Goal: Task Accomplishment & Management: Use online tool/utility

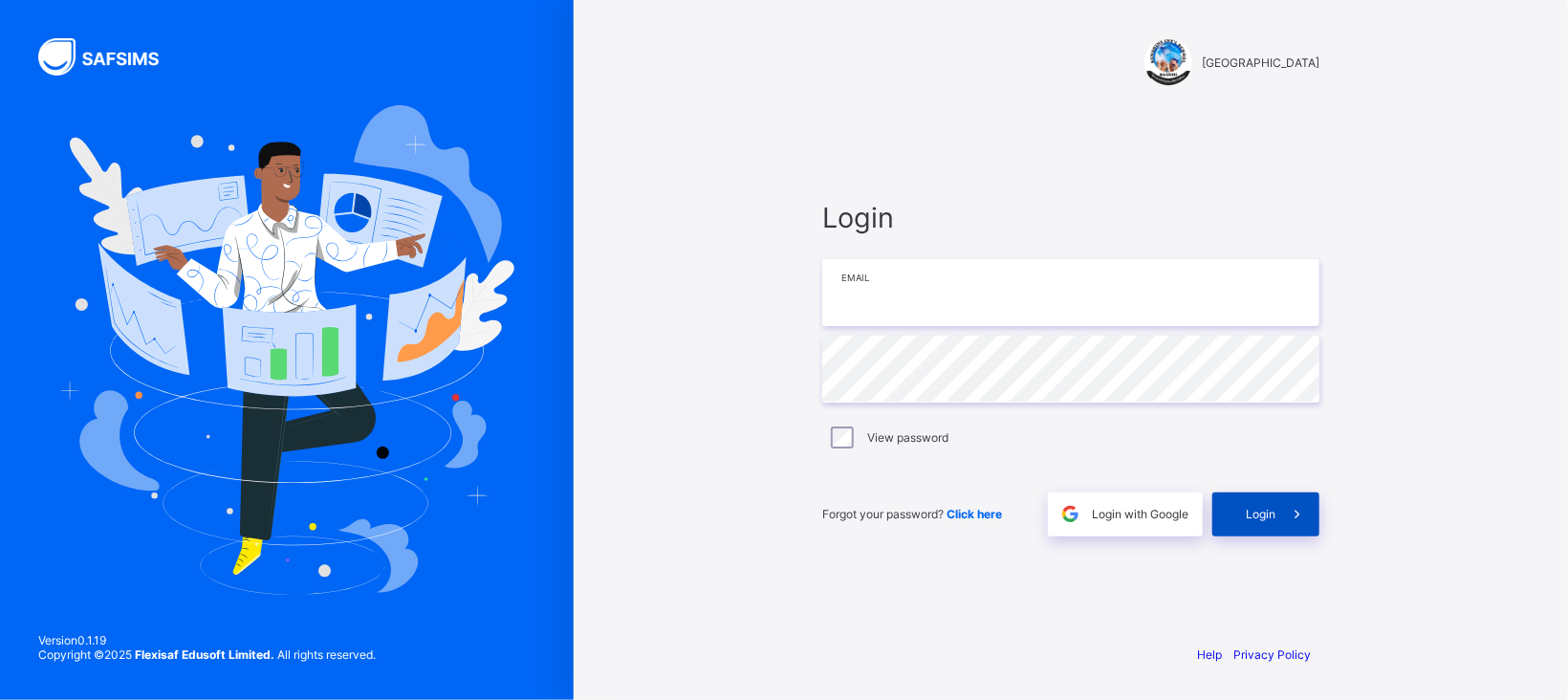
type input "**********"
click at [1277, 512] on span at bounding box center [1297, 514] width 44 height 44
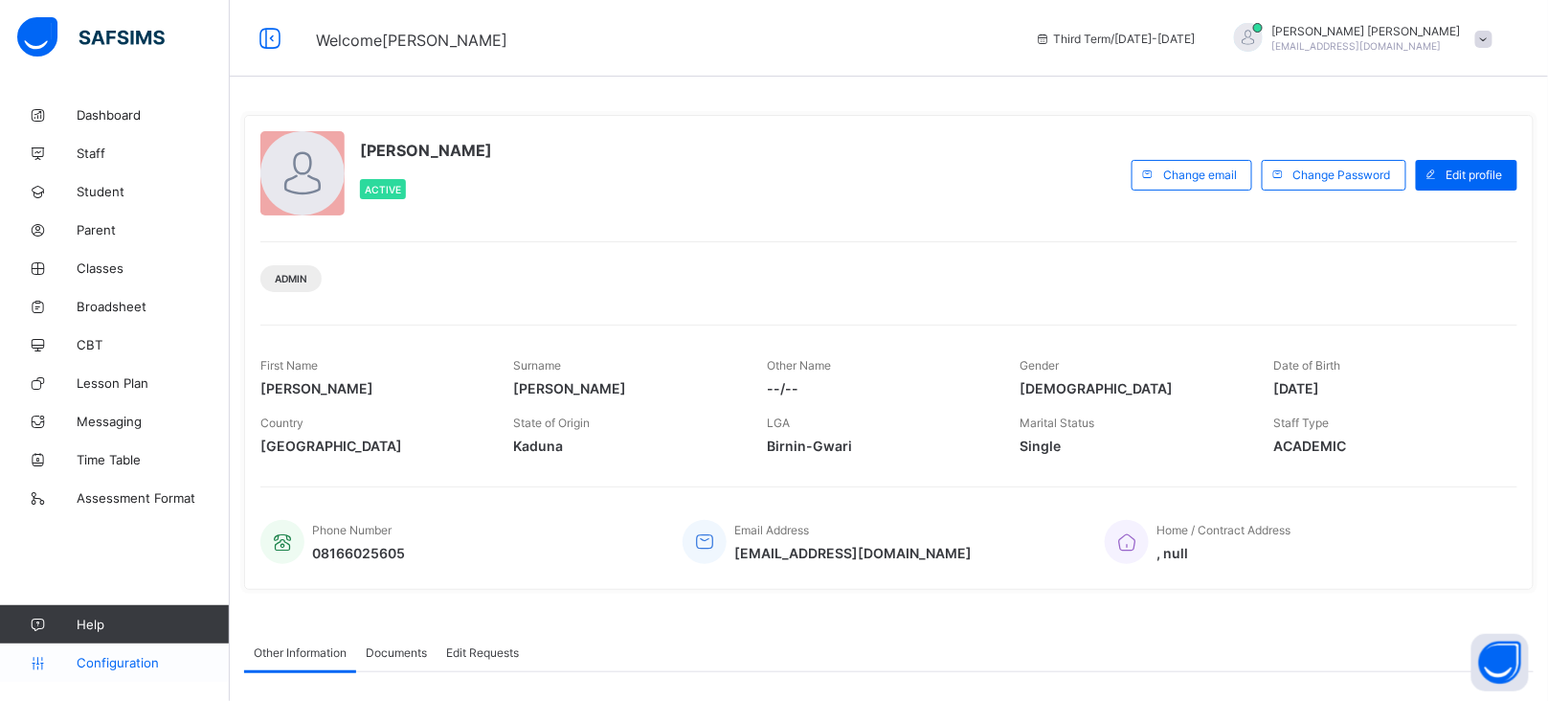
click at [94, 665] on span "Configuration" at bounding box center [153, 662] width 152 height 15
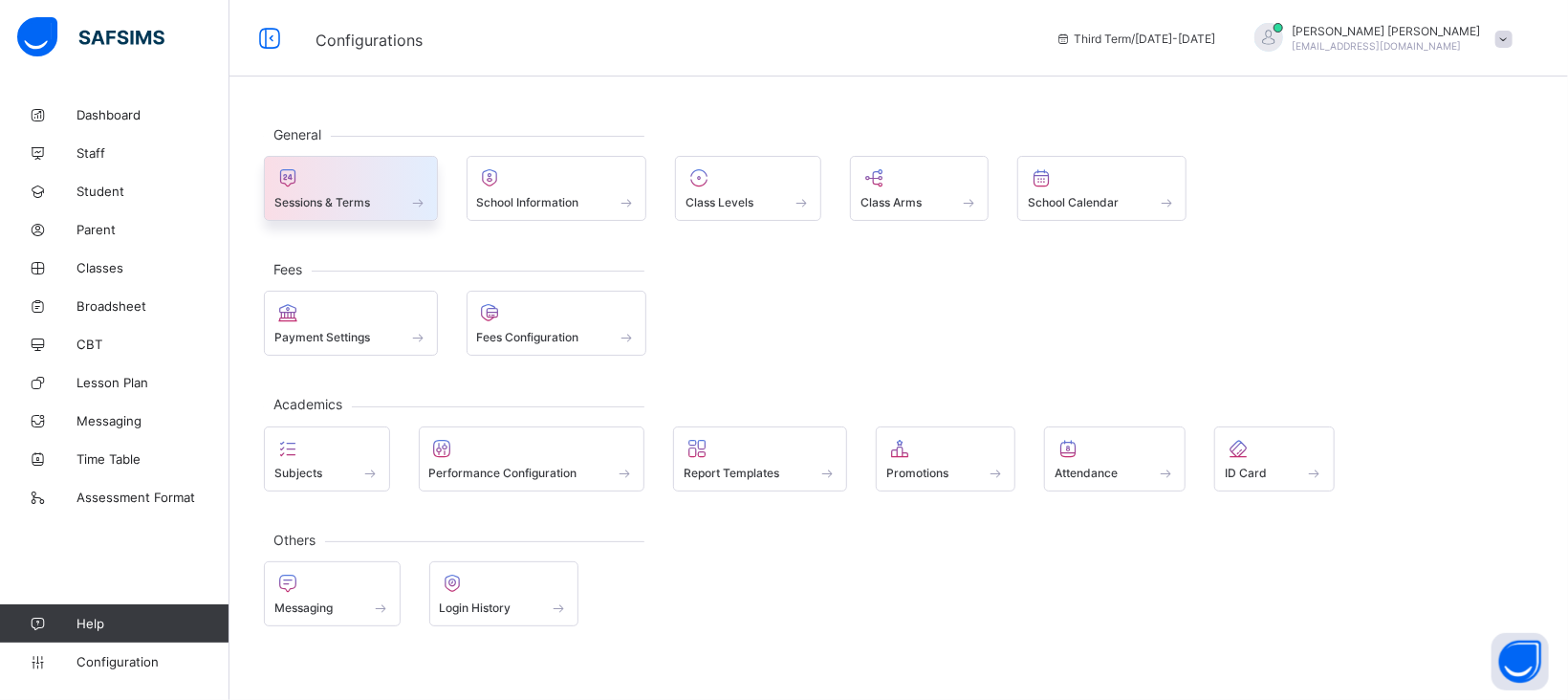
click at [410, 191] on span at bounding box center [351, 192] width 153 height 5
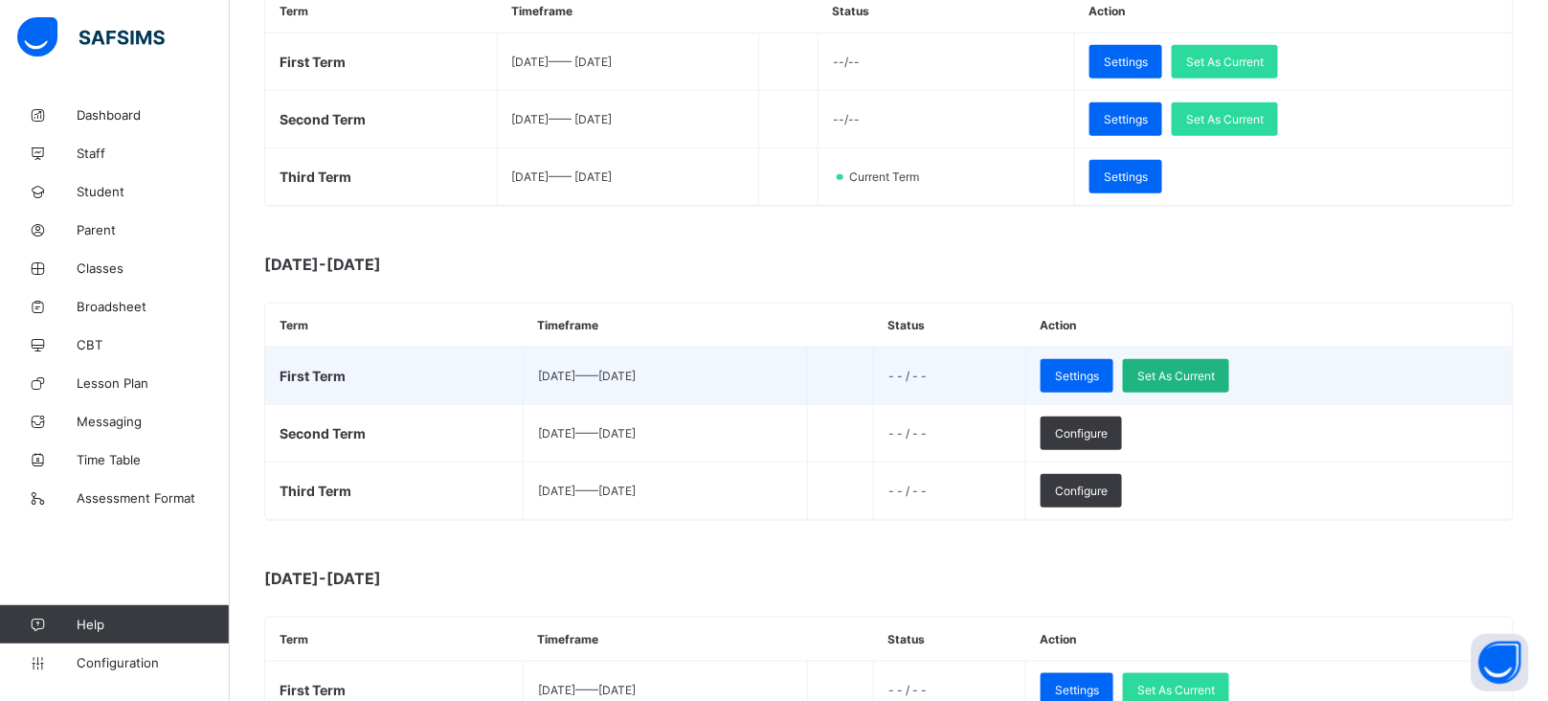
scroll to position [357, 0]
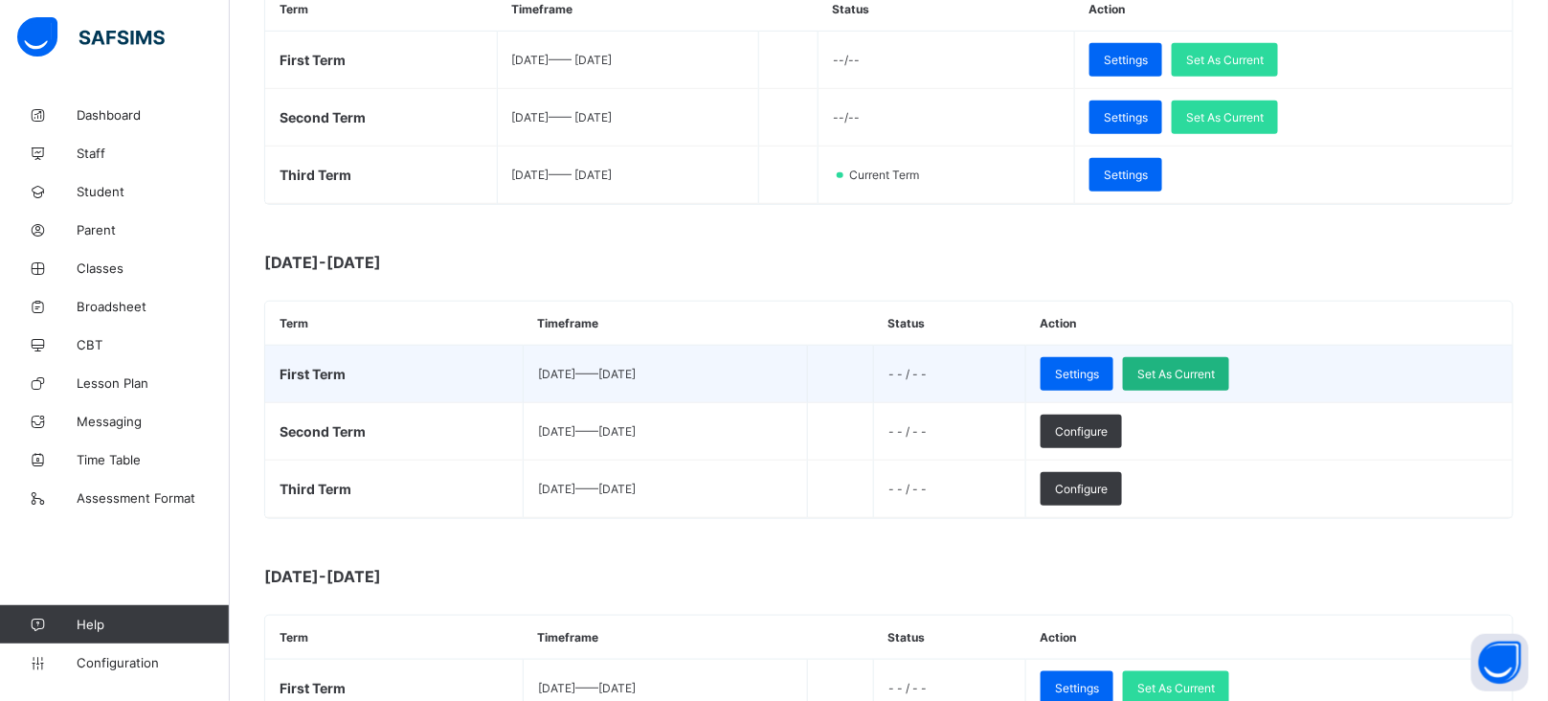
click at [1215, 373] on span "Set As Current" at bounding box center [1176, 374] width 78 height 14
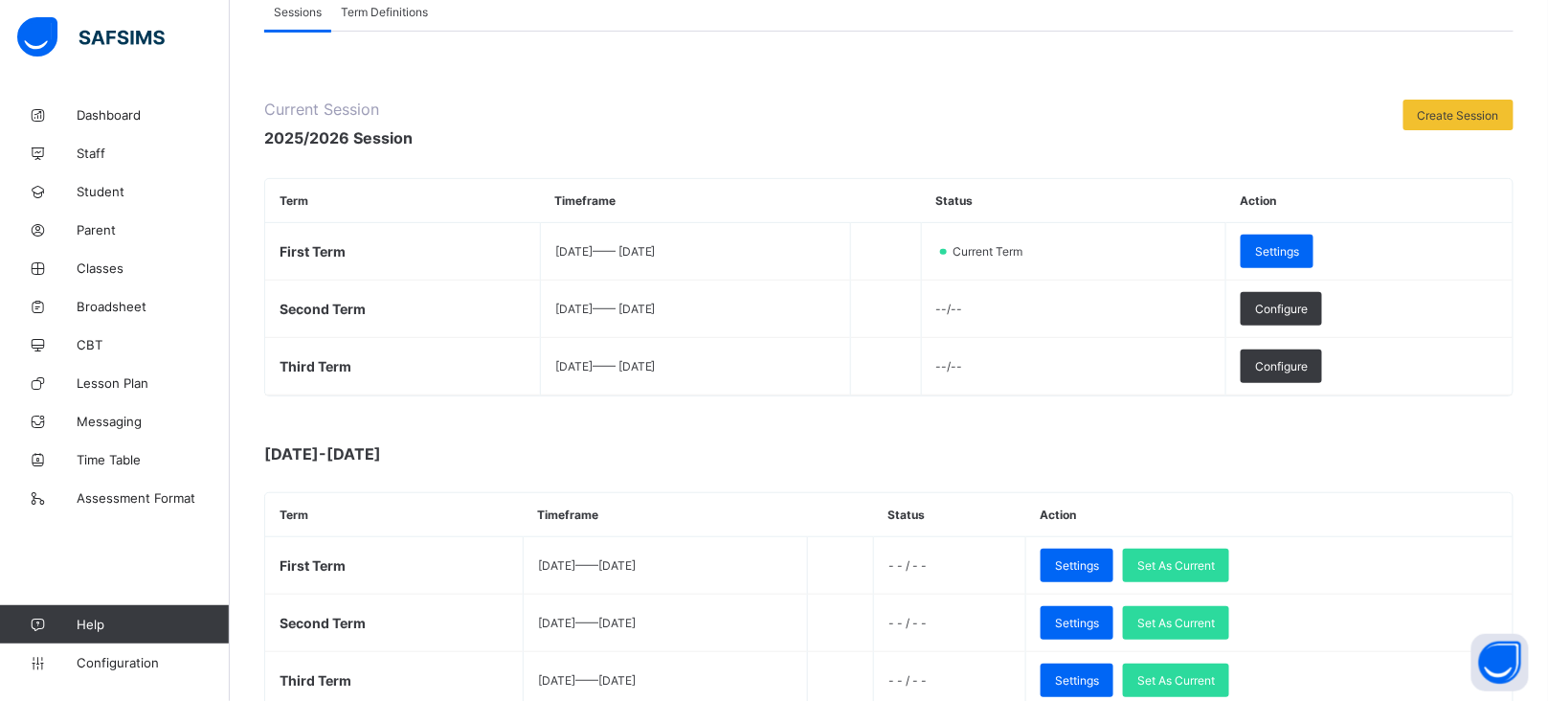
scroll to position [168, 0]
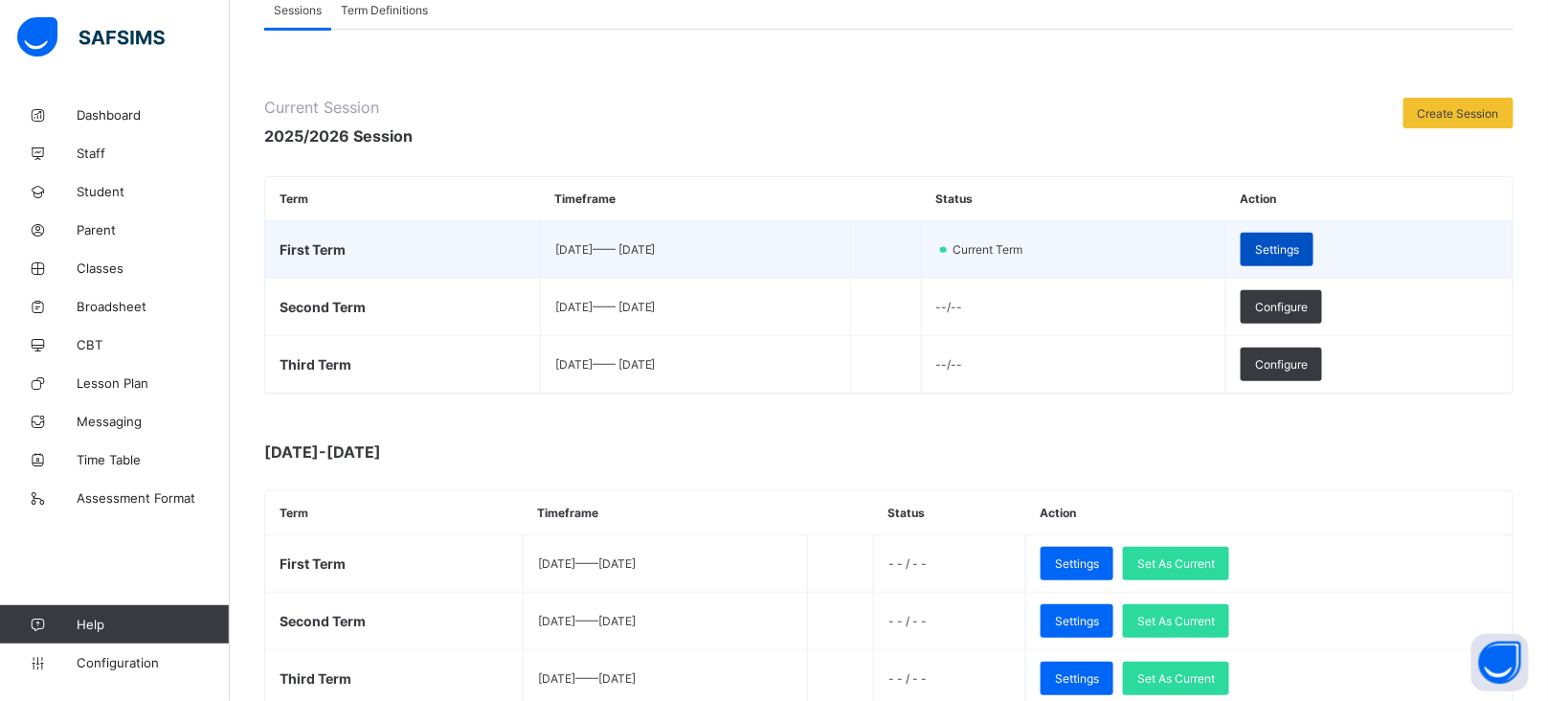
click at [1313, 238] on div "Settings" at bounding box center [1277, 250] width 73 height 34
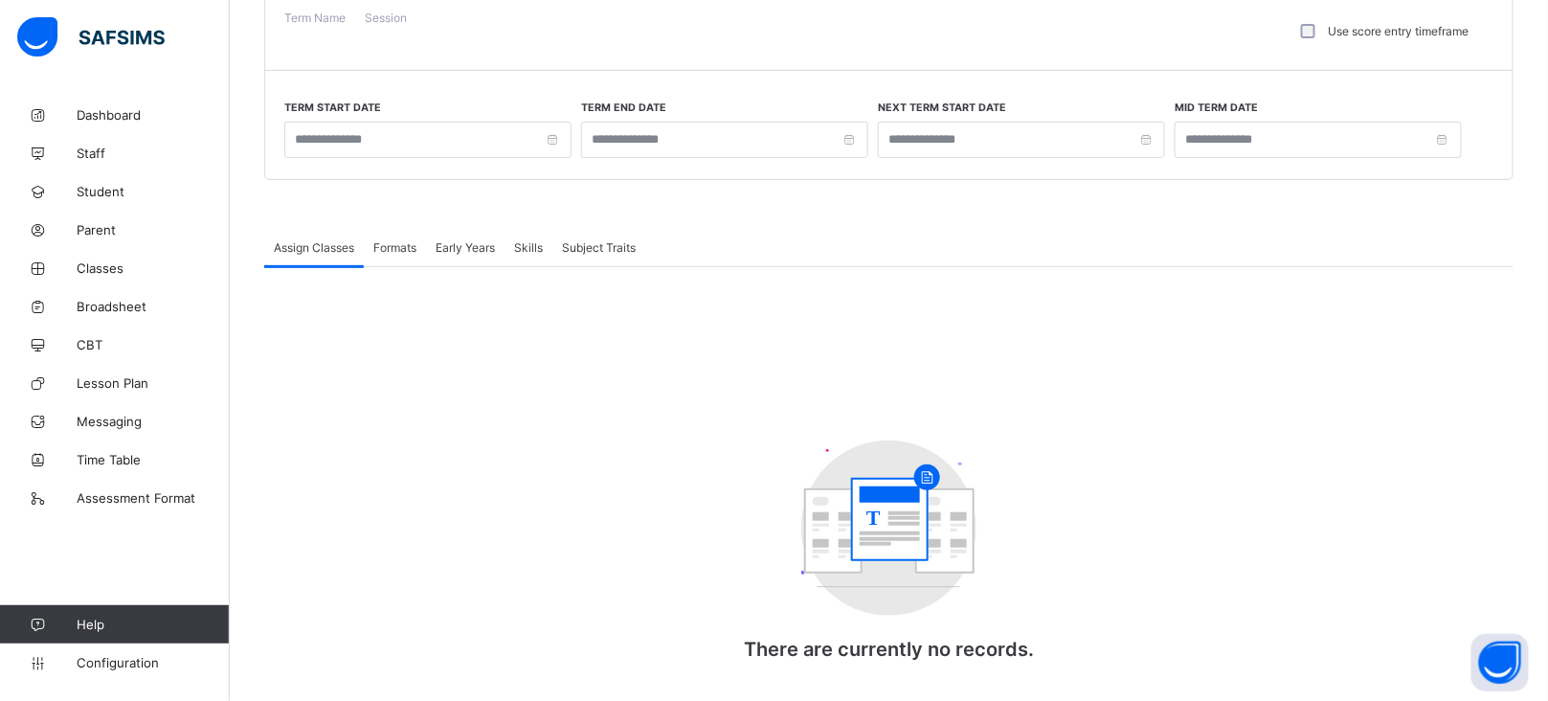
type input "**********"
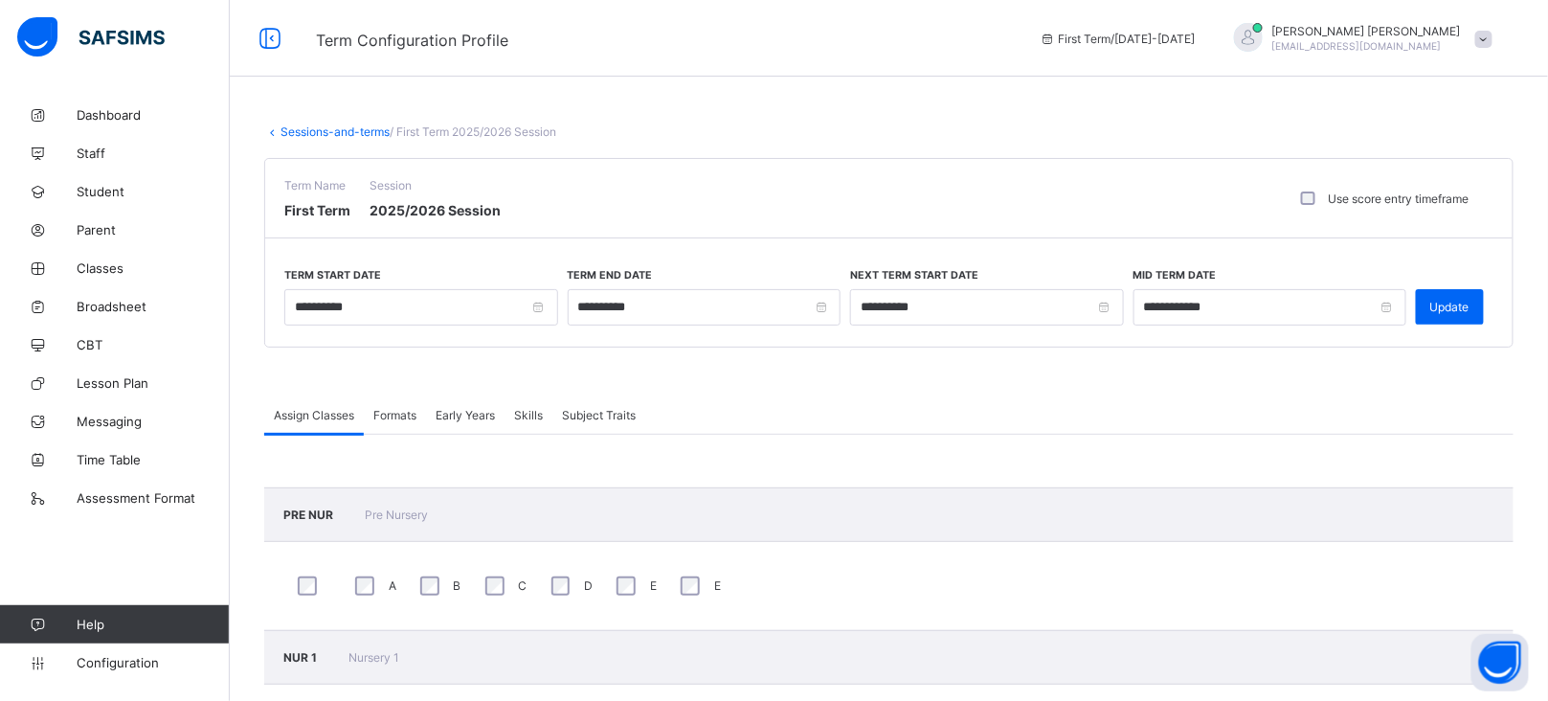
click at [392, 422] on div "Formats" at bounding box center [395, 414] width 62 height 38
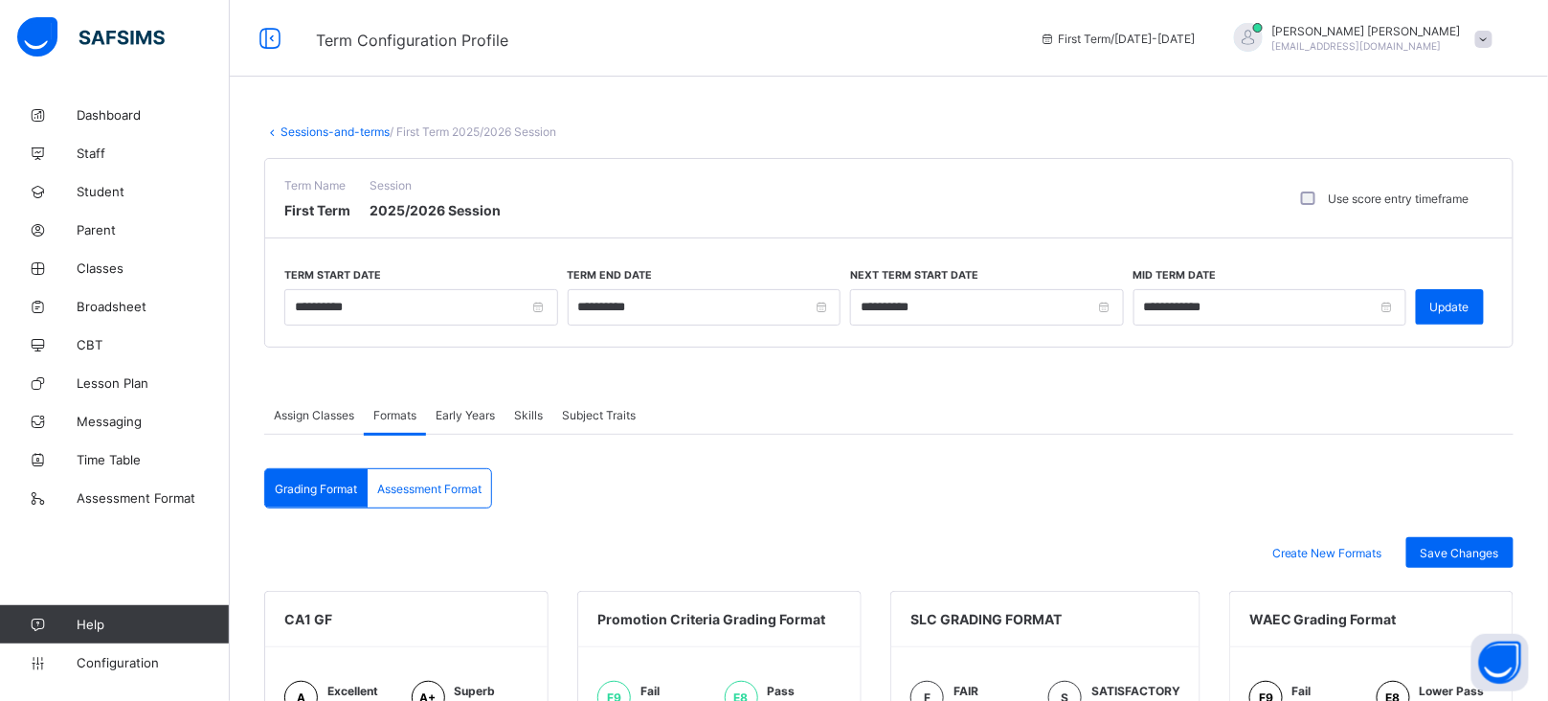
click at [466, 409] on span "Early Years" at bounding box center [465, 415] width 59 height 14
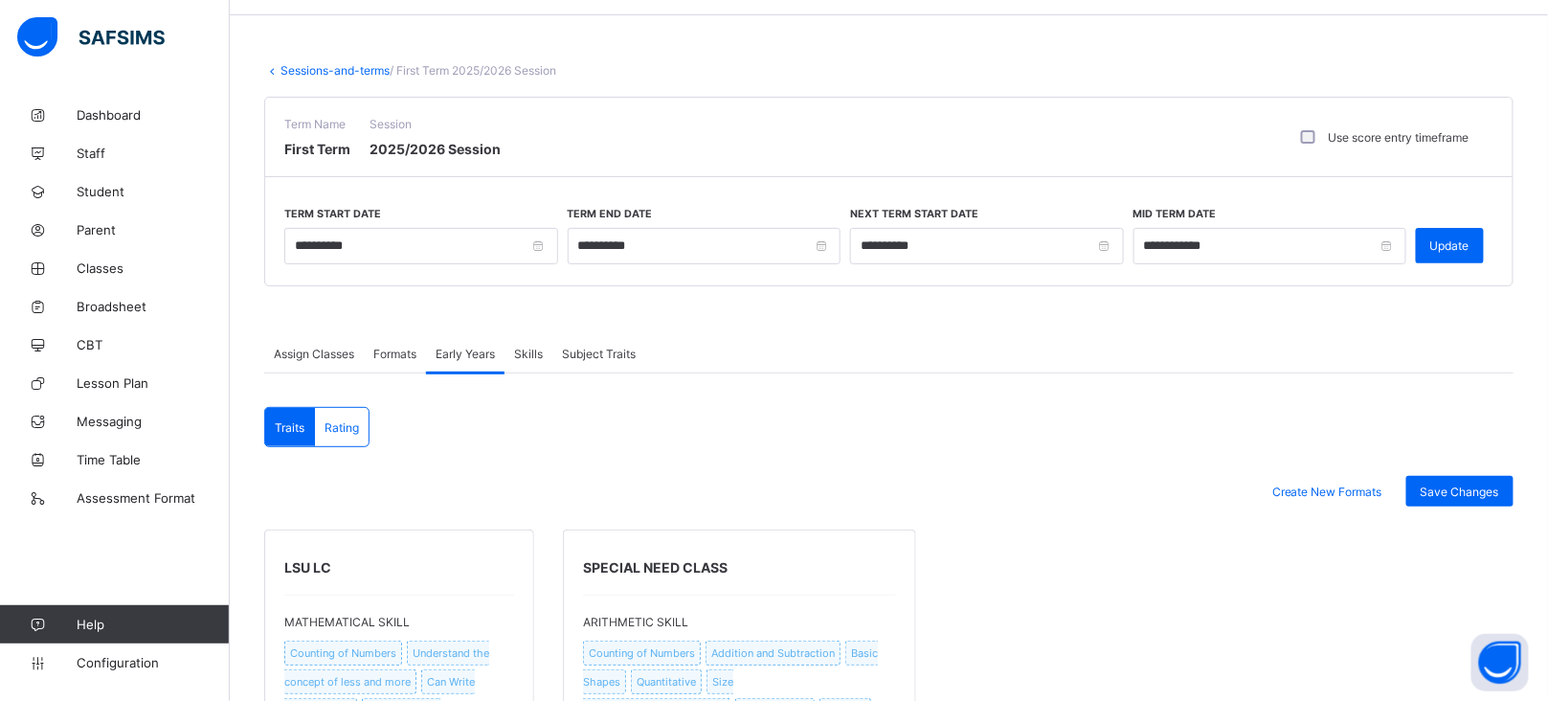
scroll to position [11, 0]
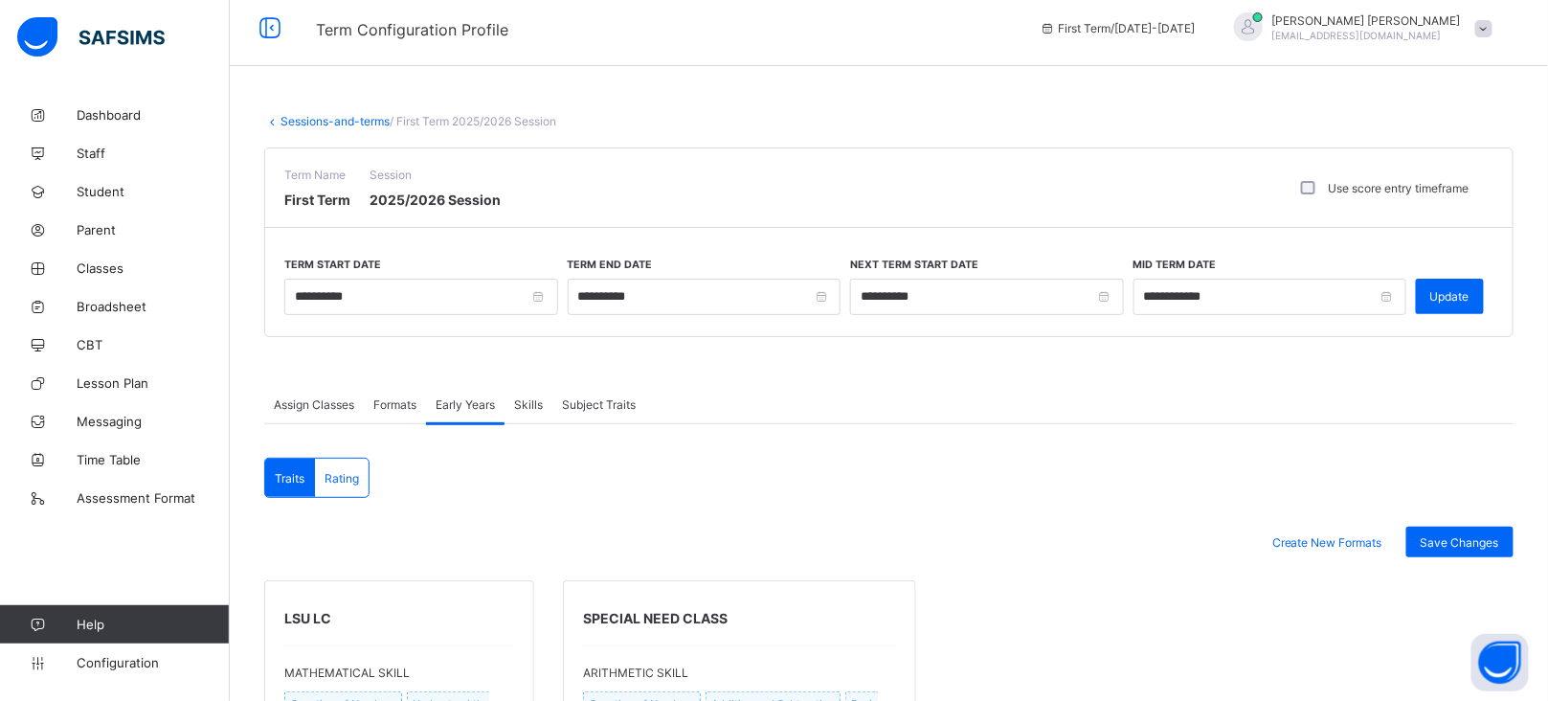
click at [522, 397] on span "Skills" at bounding box center [528, 404] width 29 height 14
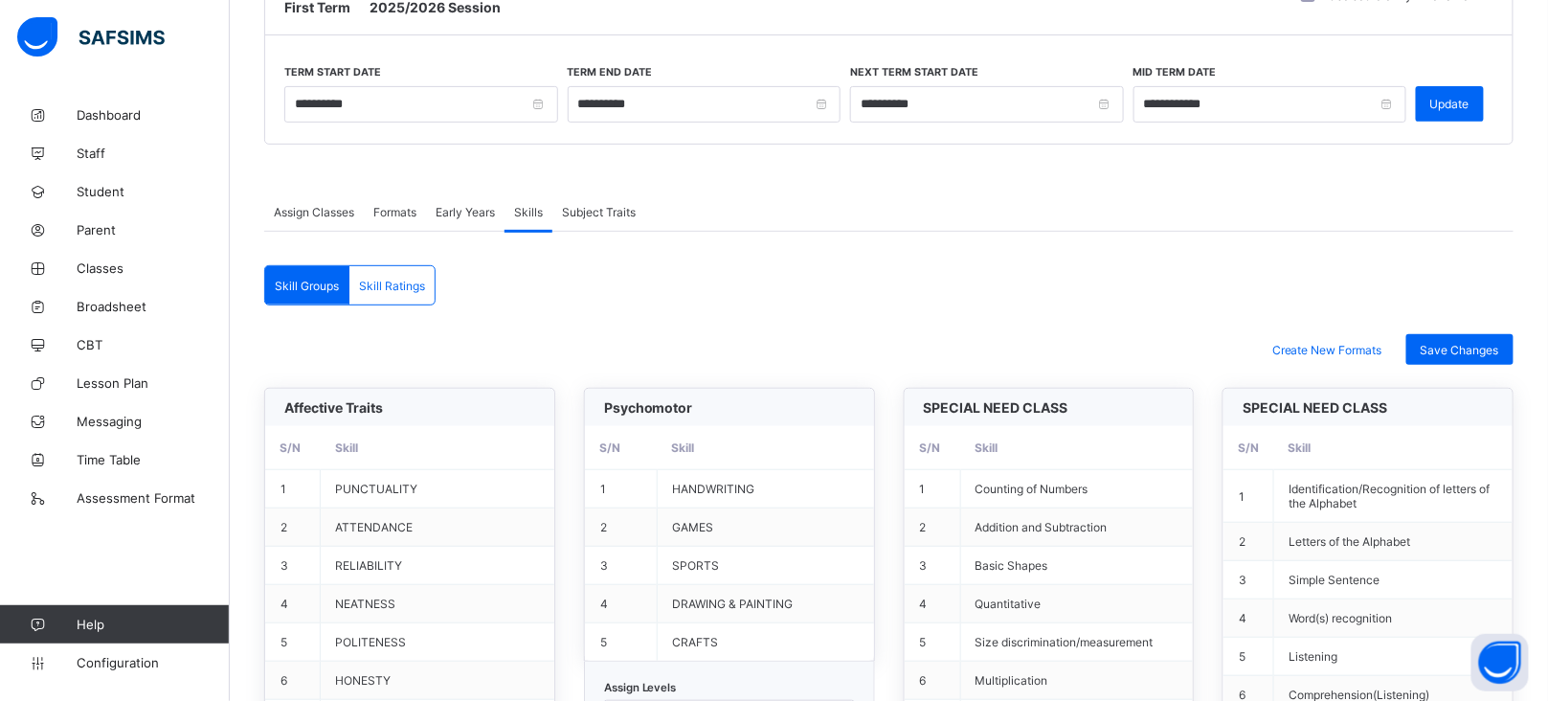
scroll to position [0, 0]
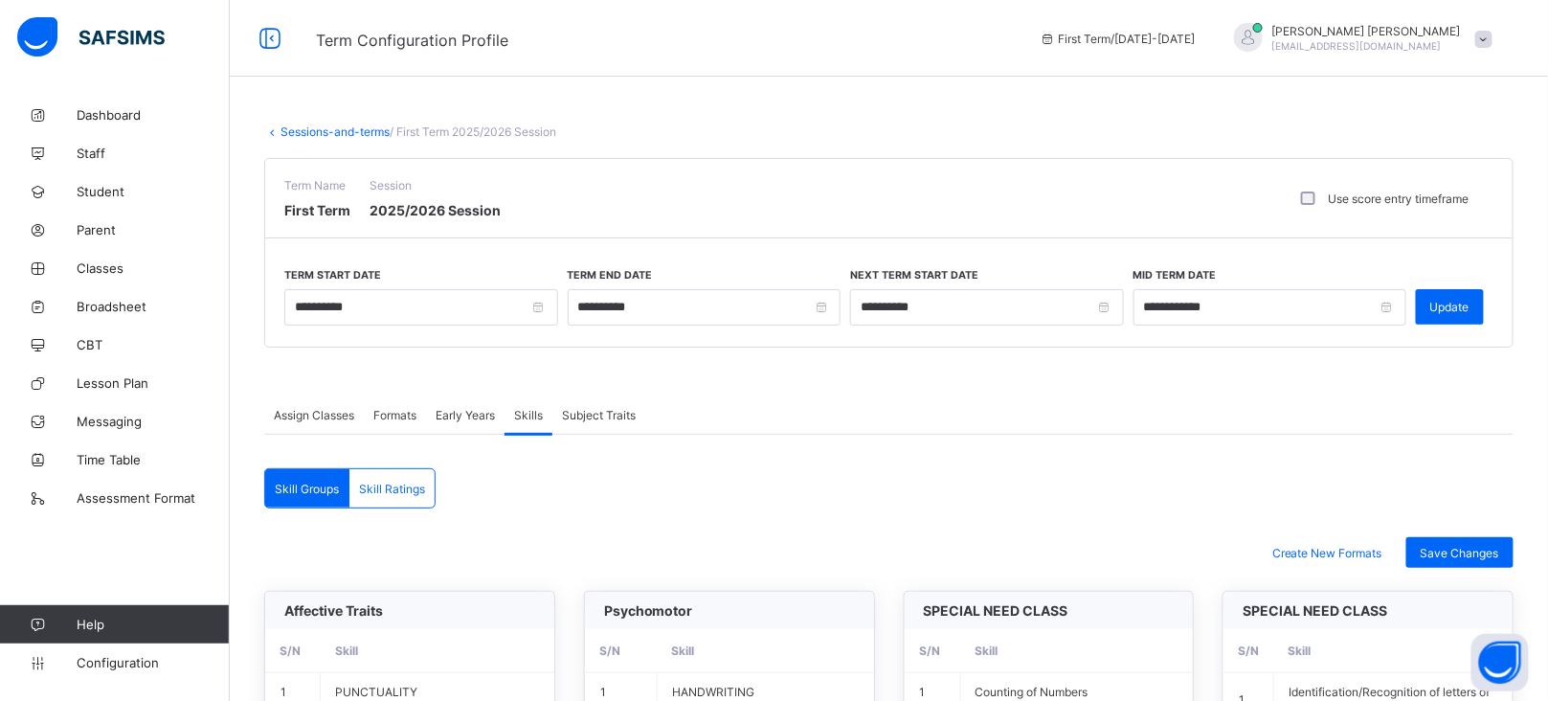
click at [599, 409] on span "Subject Traits" at bounding box center [599, 415] width 74 height 14
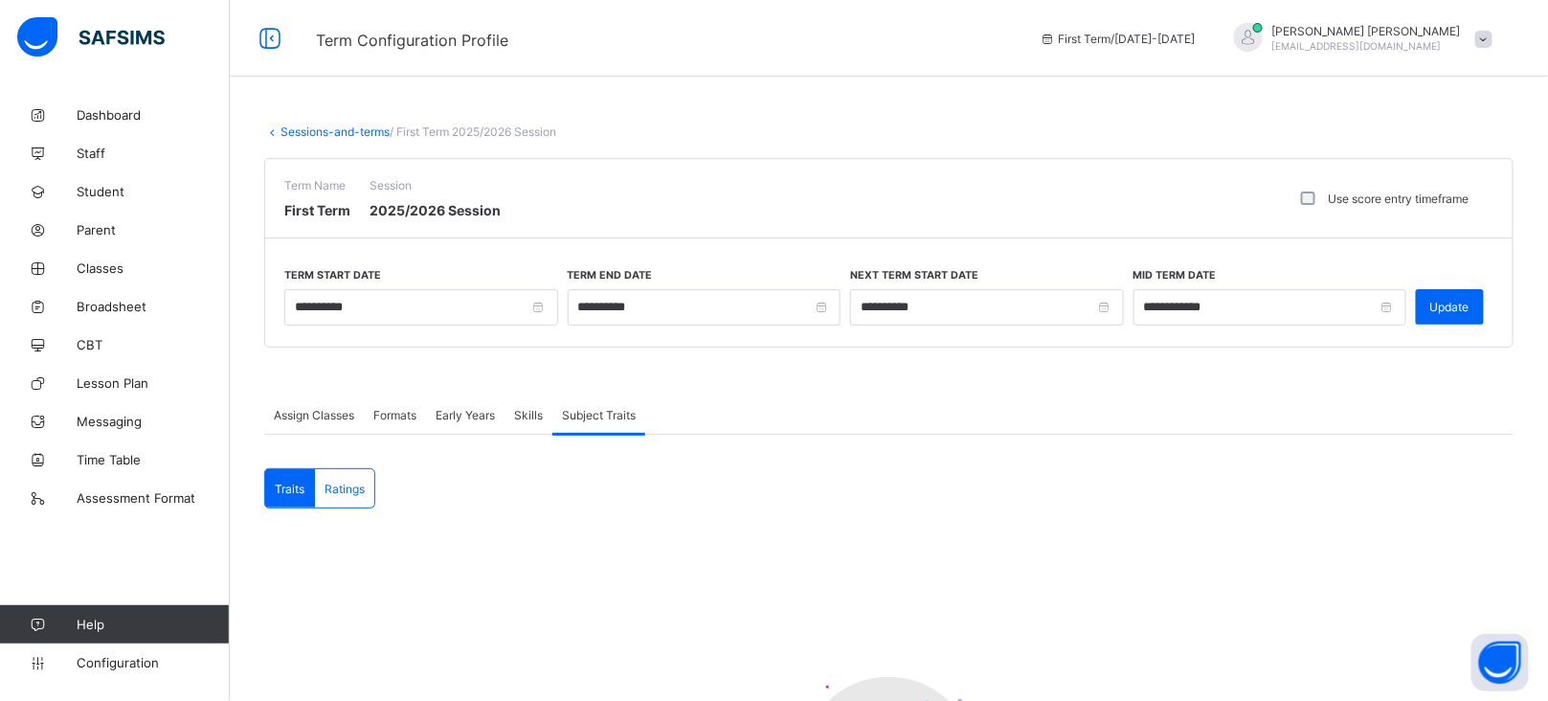
click at [334, 134] on link "Sessions-and-terms" at bounding box center [334, 131] width 109 height 14
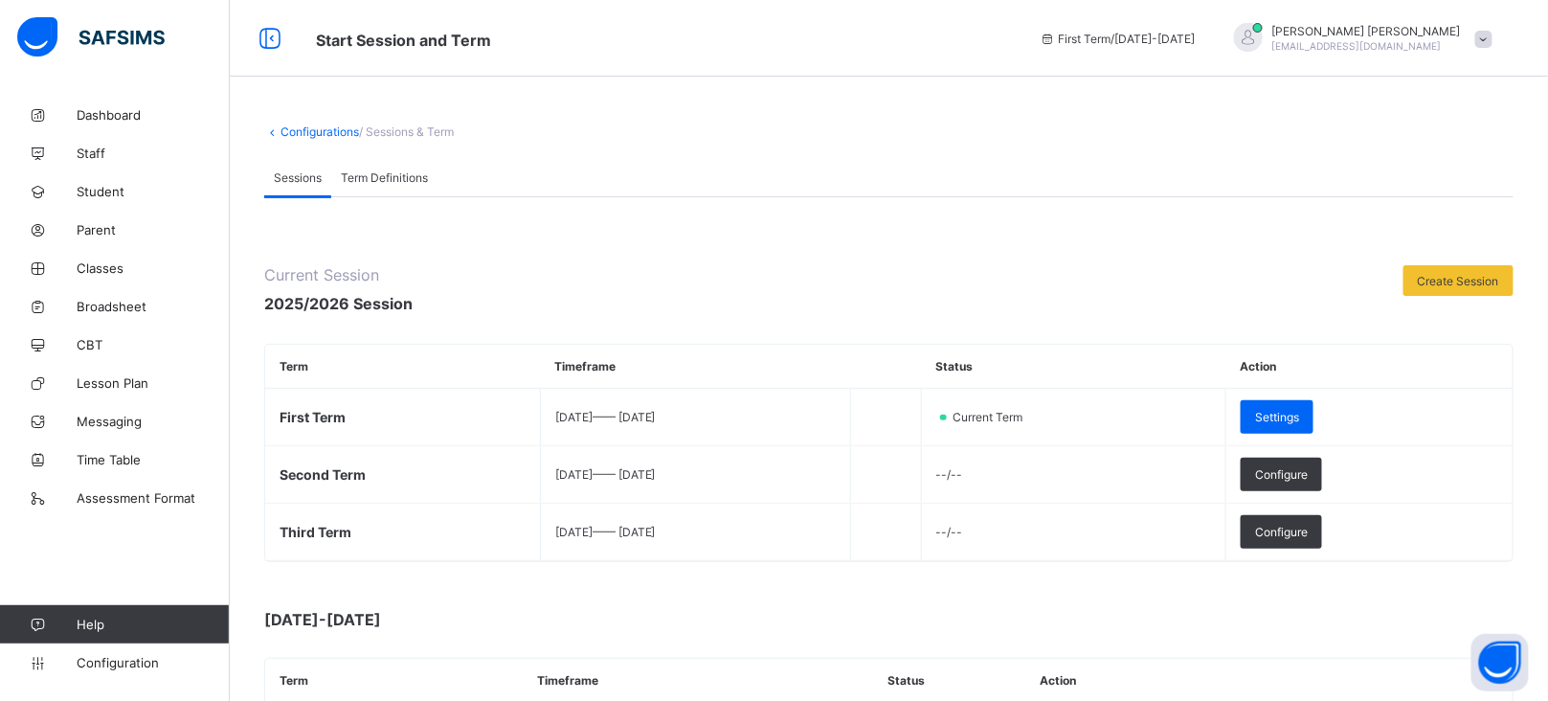
click at [320, 133] on link "Configurations" at bounding box center [319, 131] width 78 height 14
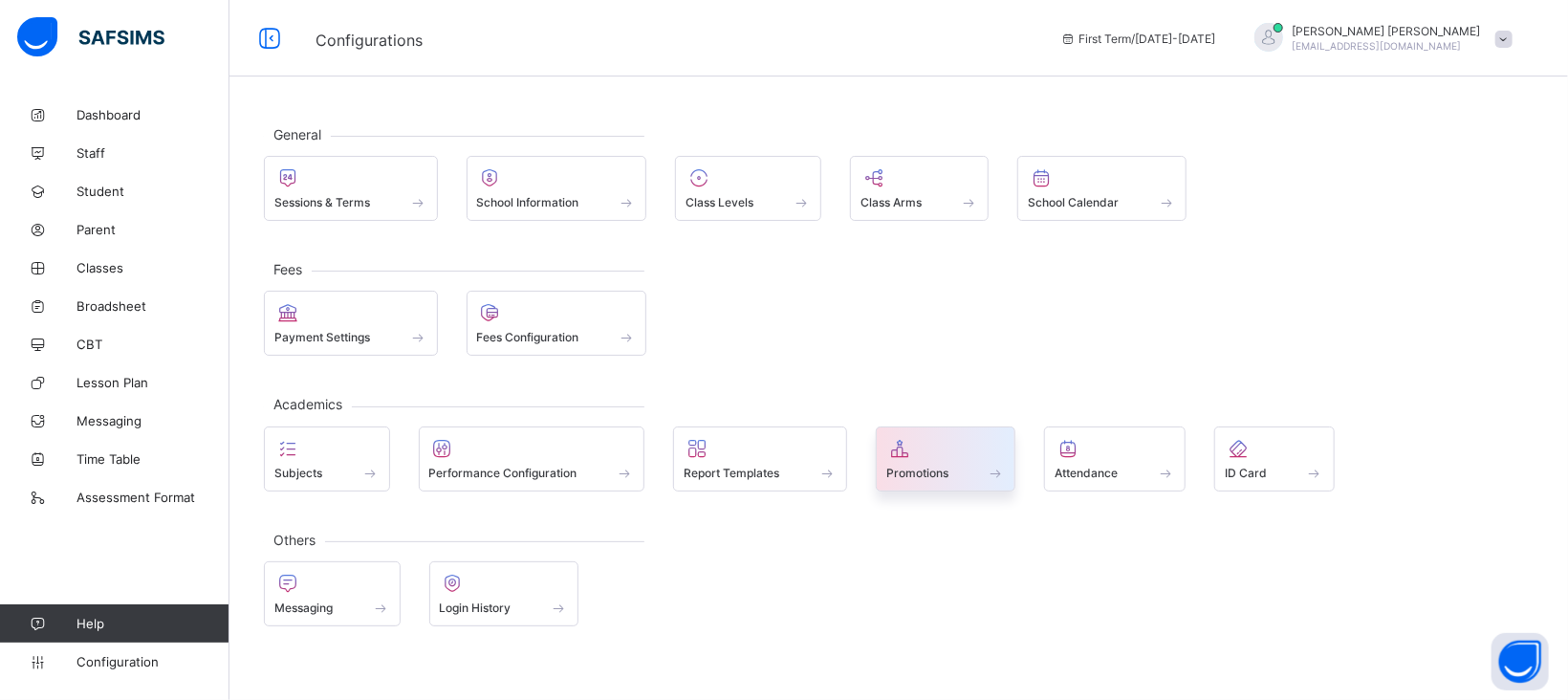
click at [938, 464] on div "Promotions" at bounding box center [946, 472] width 120 height 16
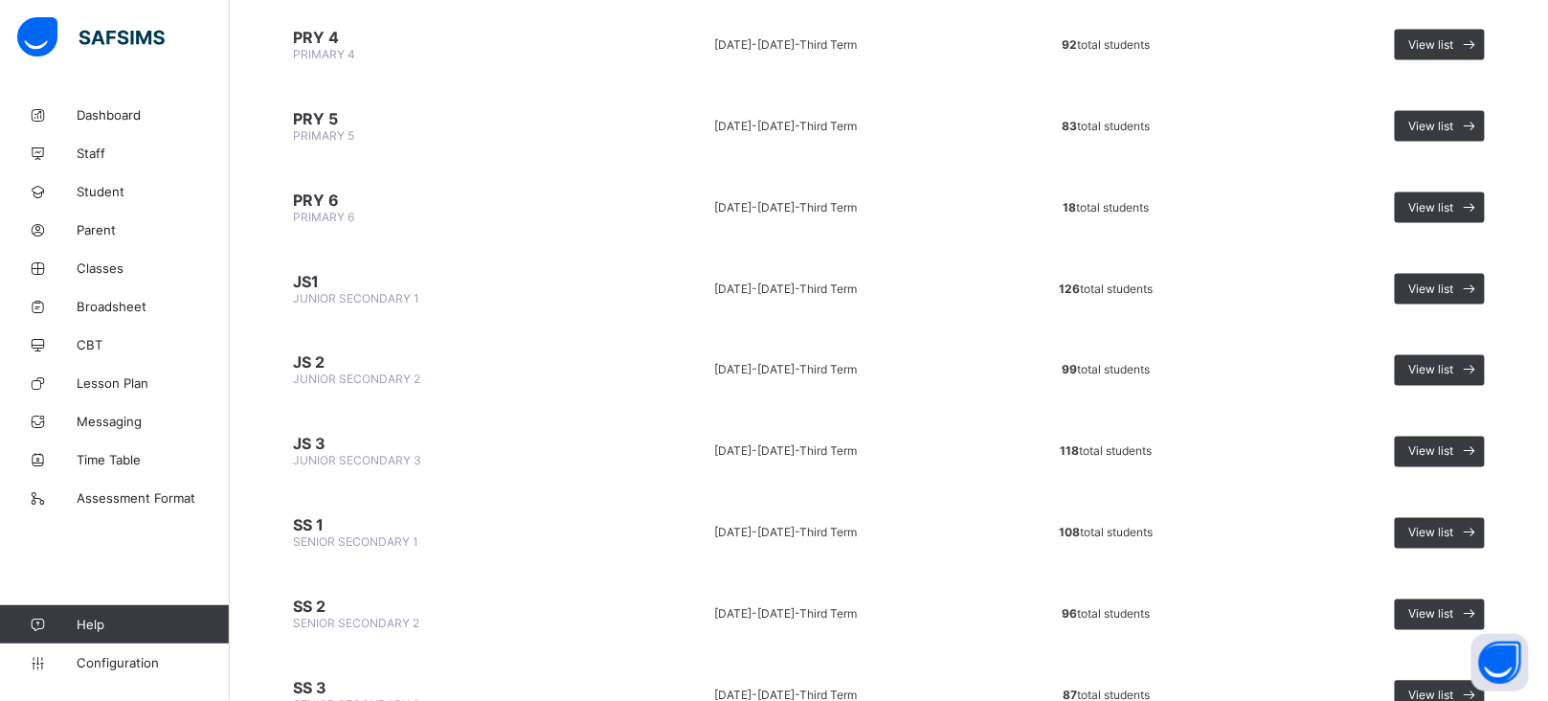
scroll to position [969, 0]
click at [1440, 280] on span "View list" at bounding box center [1431, 287] width 45 height 14
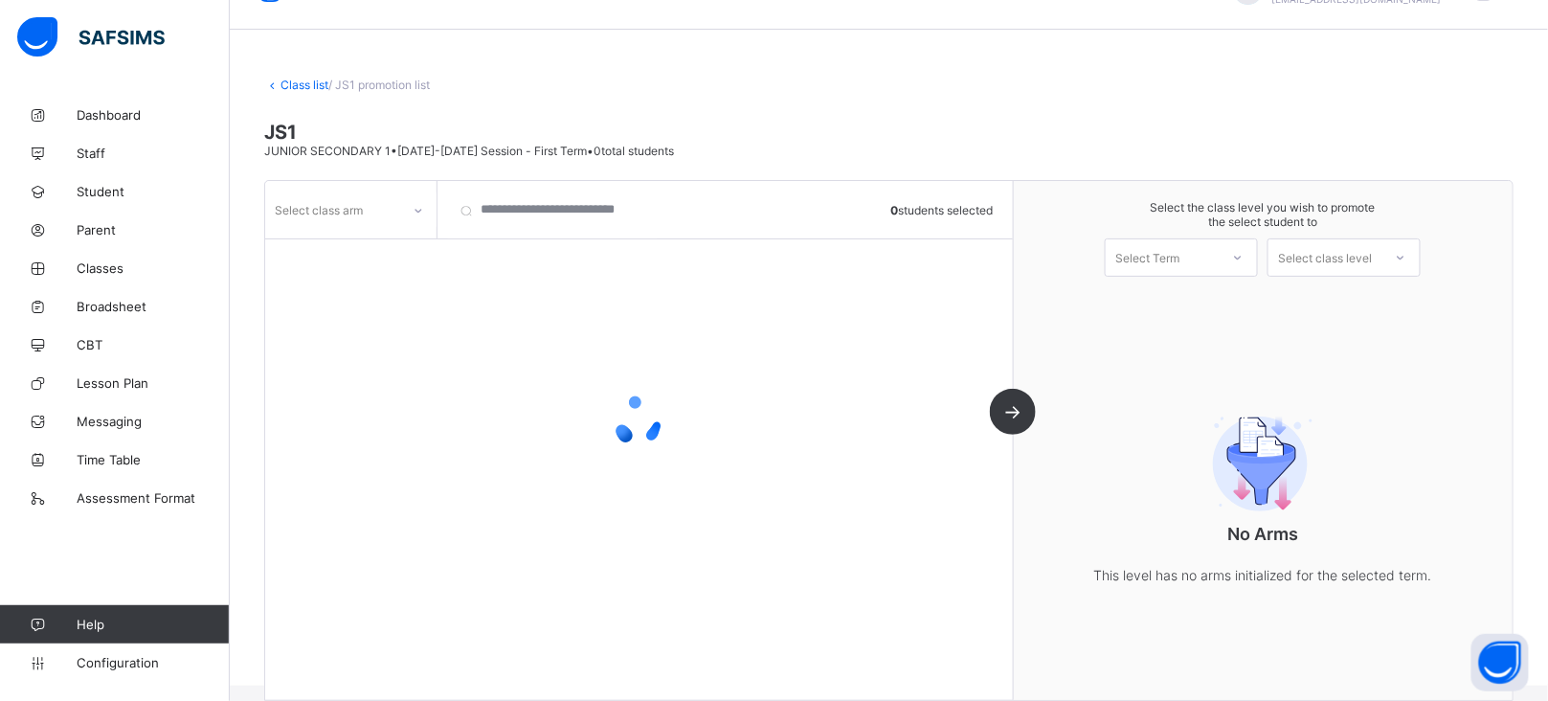
scroll to position [70, 0]
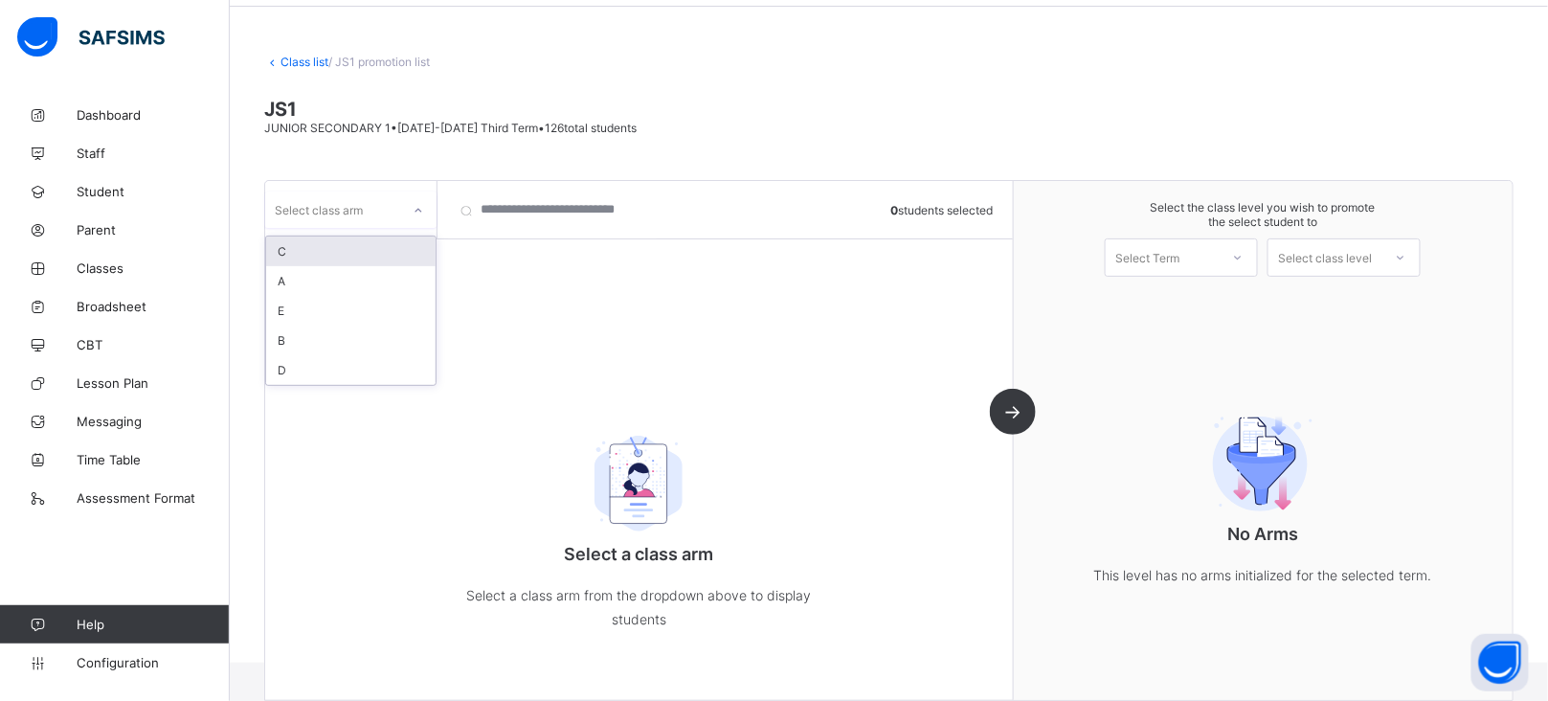
click at [421, 212] on icon at bounding box center [418, 210] width 11 height 19
click at [301, 282] on div "A" at bounding box center [350, 281] width 169 height 30
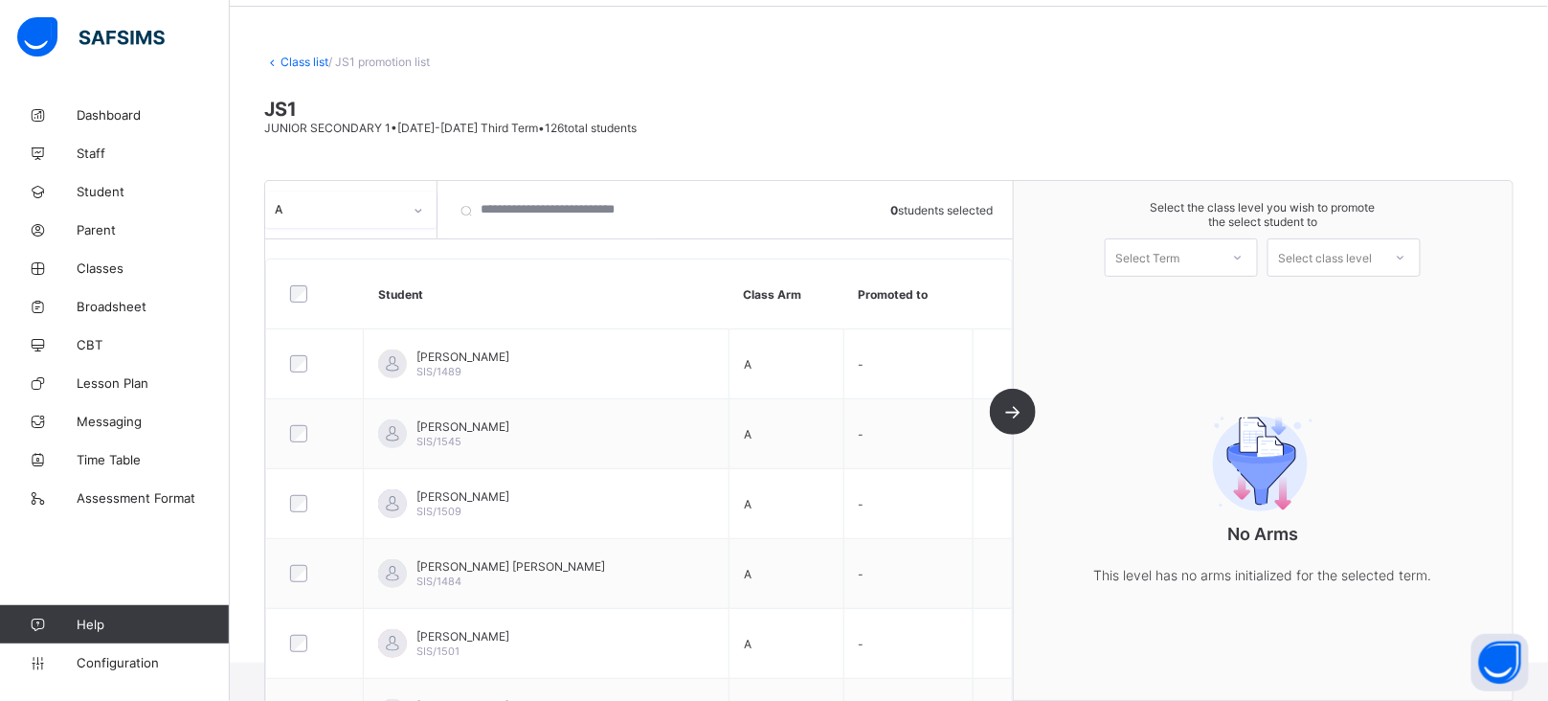
click at [1228, 269] on div "Select Term" at bounding box center [1181, 257] width 153 height 38
click at [1228, 296] on div "First Term [DATE]-[DATE]" at bounding box center [1181, 307] width 151 height 44
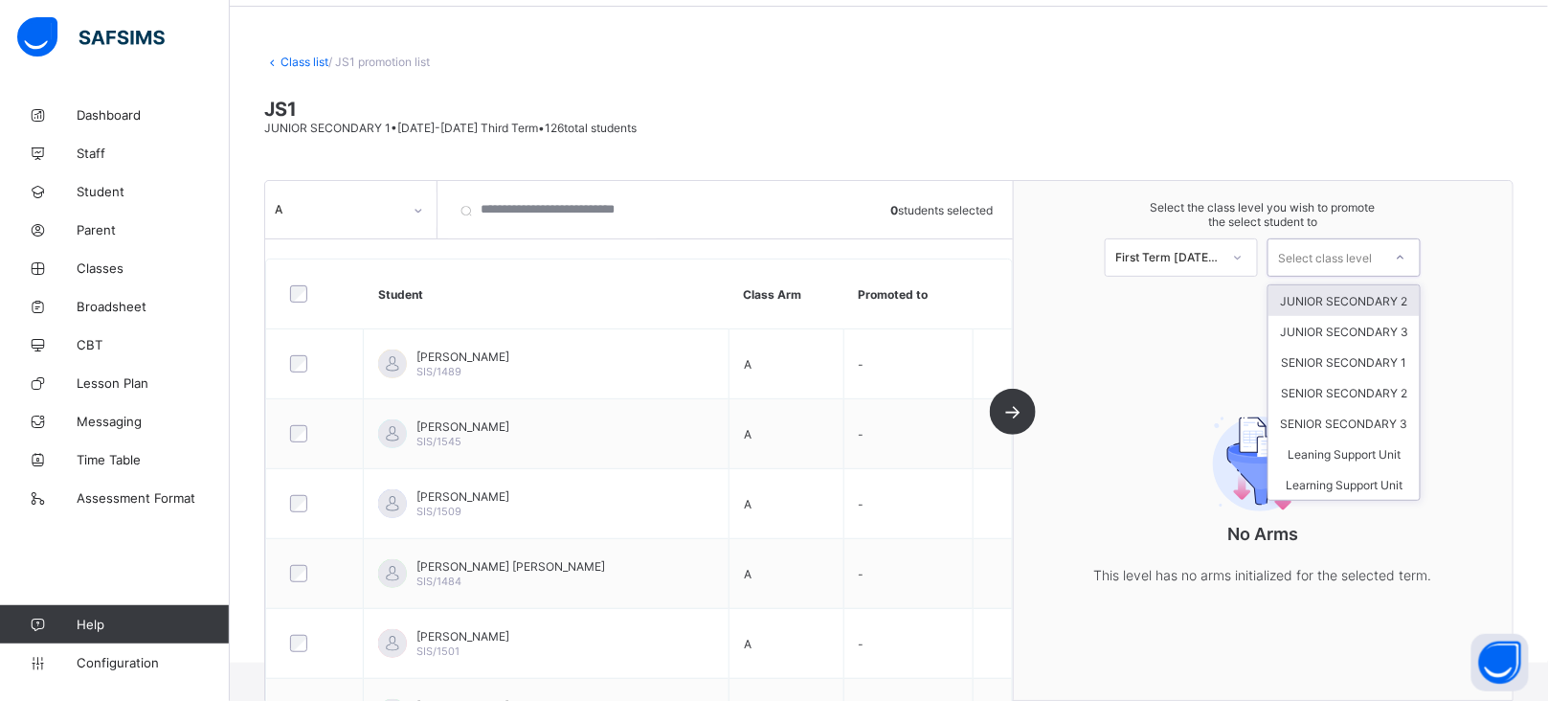
click at [1406, 256] on icon at bounding box center [1400, 257] width 11 height 19
click at [1378, 301] on div "JUNIOR SECONDARY 2" at bounding box center [1343, 300] width 151 height 31
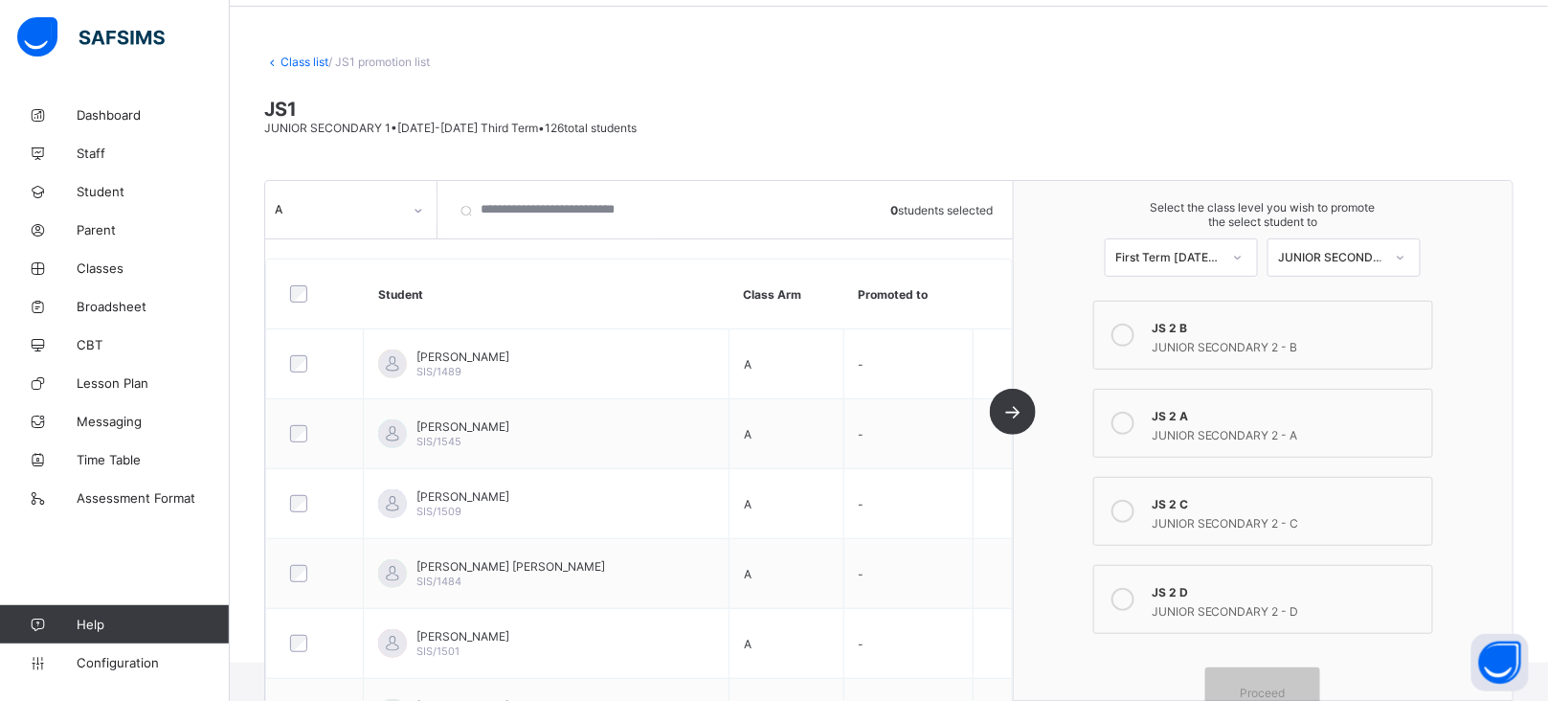
click at [1187, 149] on div "Class list / JS1 promotion list JS1 JUNIOR SECONDARY 1 • [DATE]-[DATE] Third Te…" at bounding box center [889, 344] width 1318 height 637
